Goal: Transaction & Acquisition: Purchase product/service

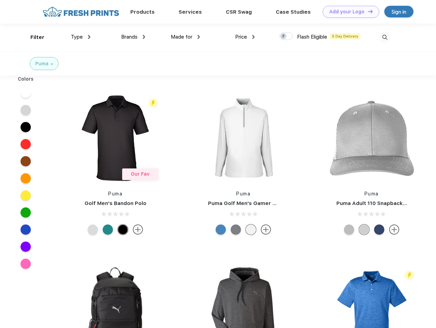
click at [348, 12] on link "Add your Logo Design Tool" at bounding box center [350, 12] width 56 height 12
click at [0, 0] on div "Design Tool" at bounding box center [0, 0] width 0 height 0
click at [367, 11] on link "Add your Logo Design Tool" at bounding box center [350, 12] width 56 height 12
click at [33, 37] on div "Filter" at bounding box center [37, 38] width 14 height 8
click at [81, 37] on span "Type" at bounding box center [77, 37] width 12 height 6
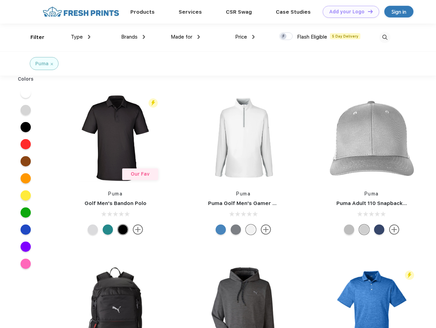
click at [133, 37] on span "Brands" at bounding box center [129, 37] width 16 height 6
click at [185, 37] on span "Made for" at bounding box center [182, 37] width 22 height 6
click at [245, 37] on span "Price" at bounding box center [241, 37] width 12 height 6
click at [286, 37] on div at bounding box center [285, 36] width 13 height 8
click at [283, 37] on input "checkbox" at bounding box center [281, 34] width 4 height 4
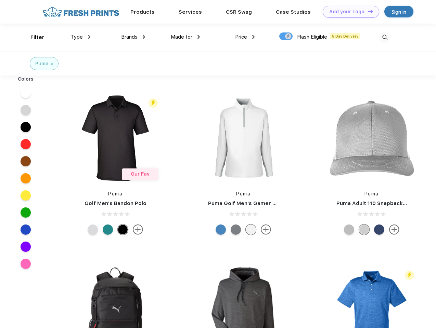
click at [384, 37] on img at bounding box center [384, 37] width 11 height 11
